Goal: Find specific page/section: Find specific page/section

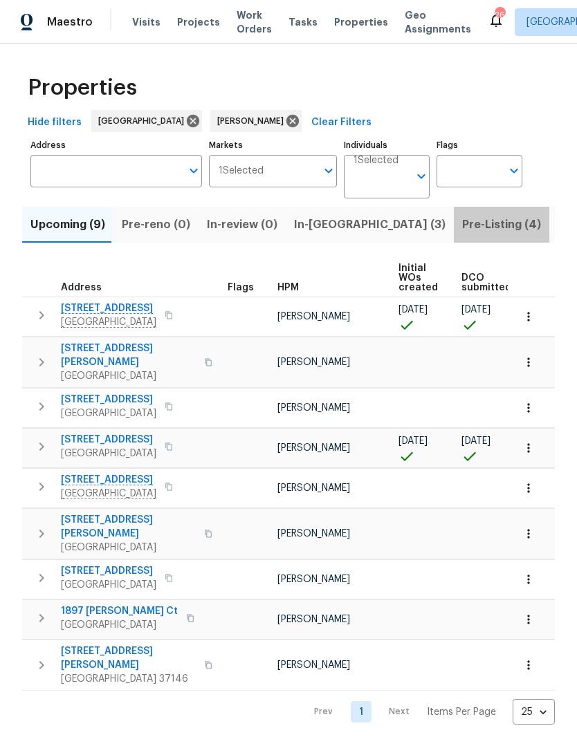
click at [462, 227] on span "Pre-Listing (4)" at bounding box center [501, 224] width 79 height 19
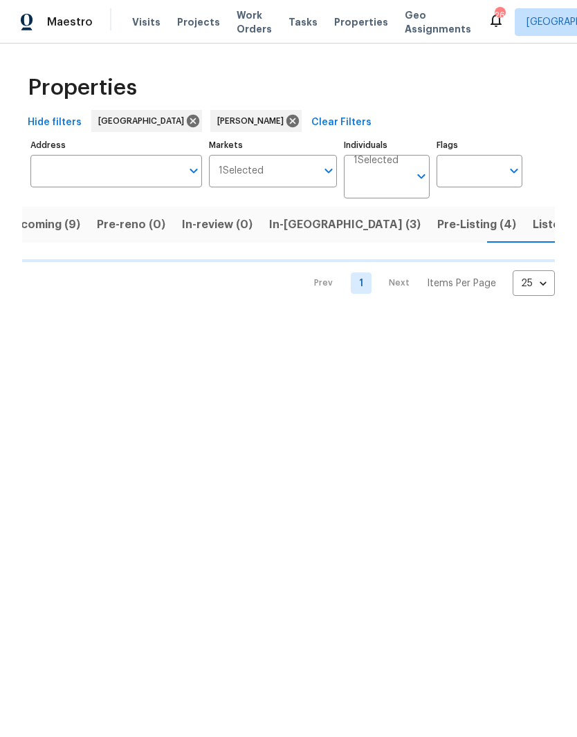
scroll to position [0, 28]
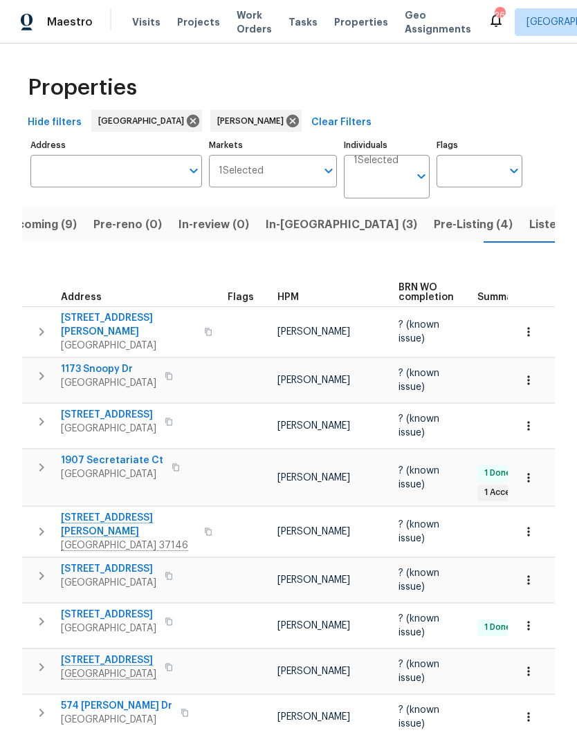
click at [109, 511] on span "[STREET_ADDRESS][PERSON_NAME]" at bounding box center [128, 525] width 135 height 28
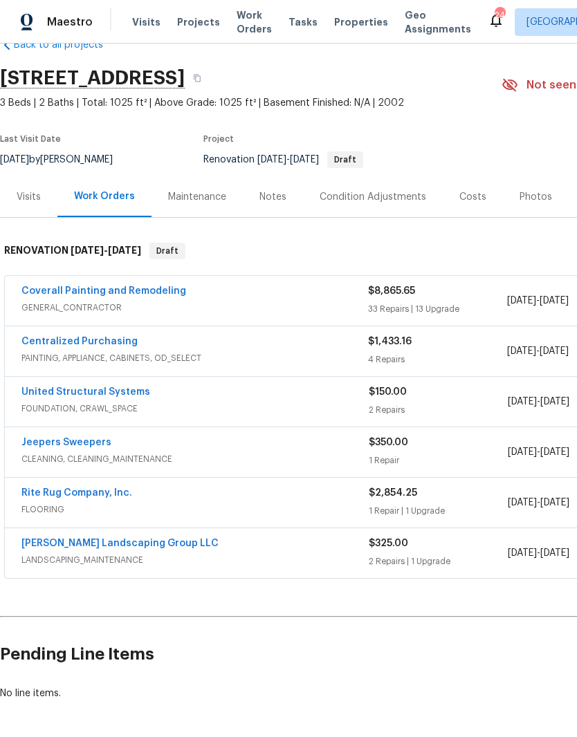
scroll to position [33, 0]
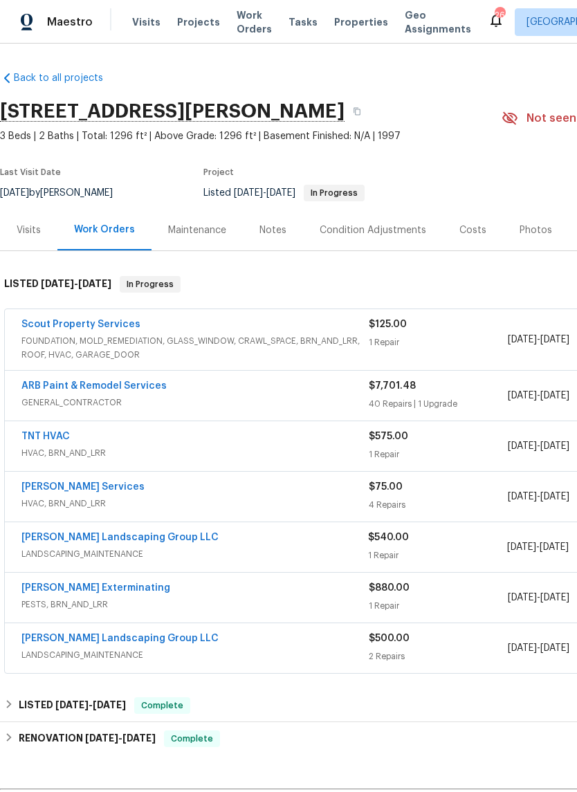
click at [129, 389] on link "ARB Paint & Remodel Services" at bounding box center [93, 386] width 145 height 10
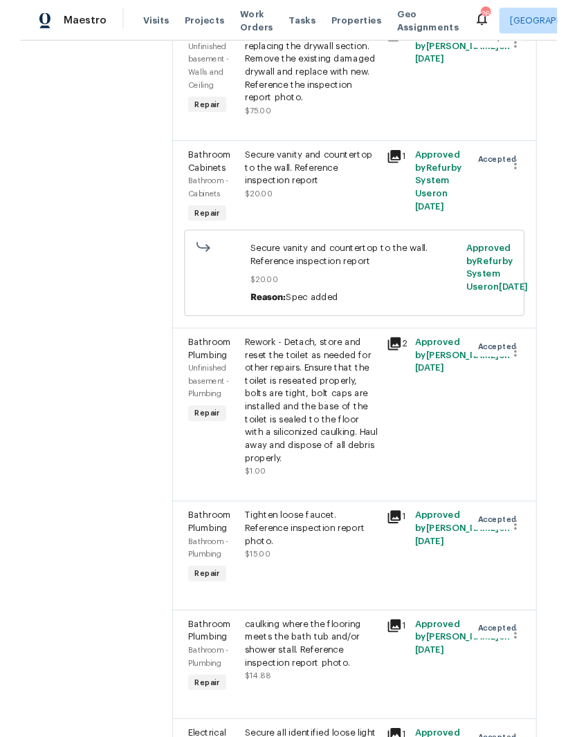
scroll to position [4569, 0]
